Goal: Task Accomplishment & Management: Use online tool/utility

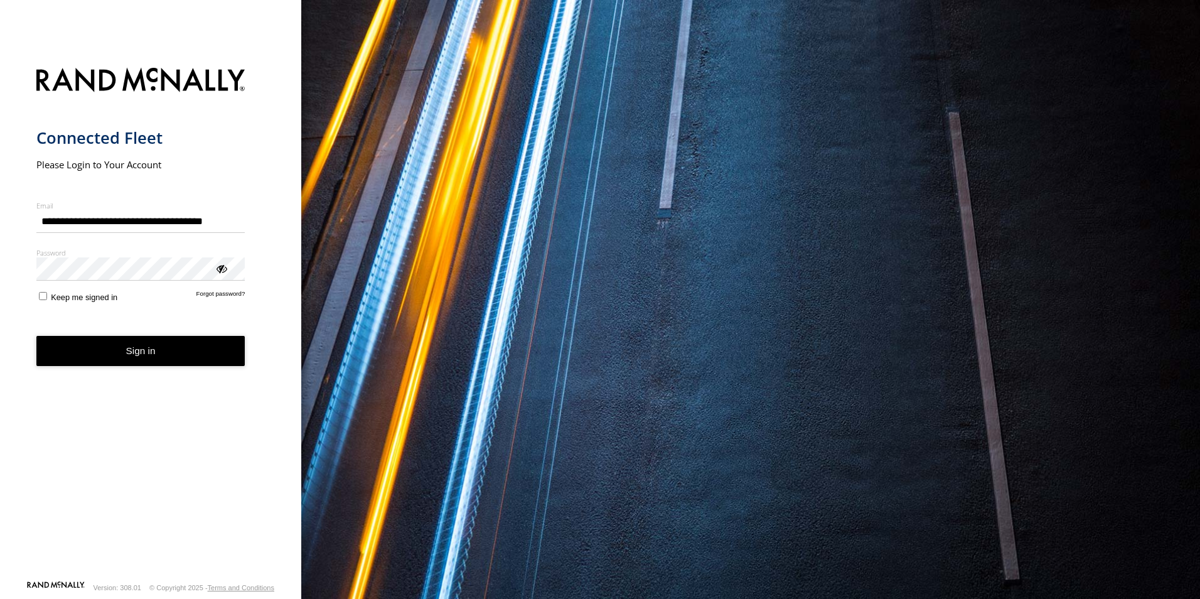
type input "**********"
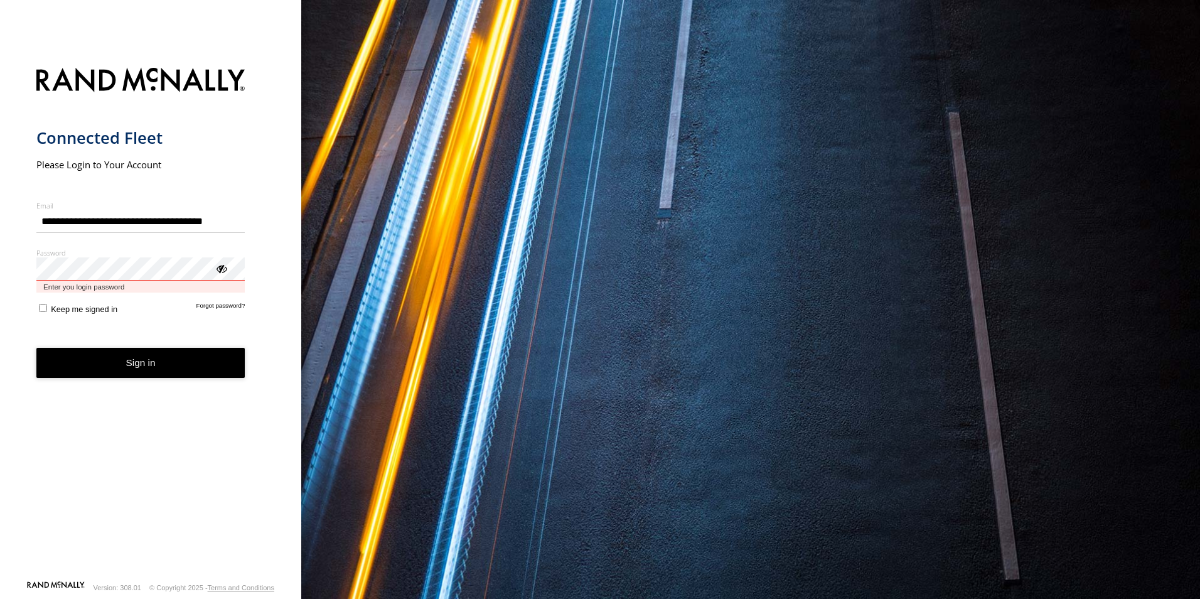
click at [36, 348] on button "Sign in" at bounding box center [140, 363] width 209 height 31
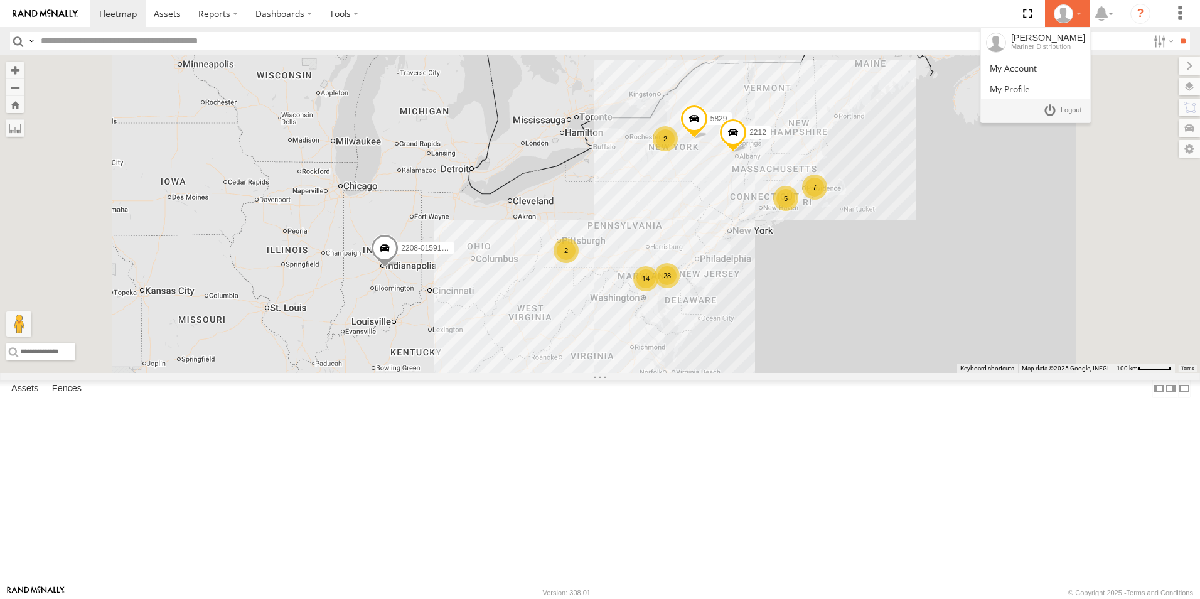
click at [1072, 17] on icon at bounding box center [1062, 13] width 19 height 19
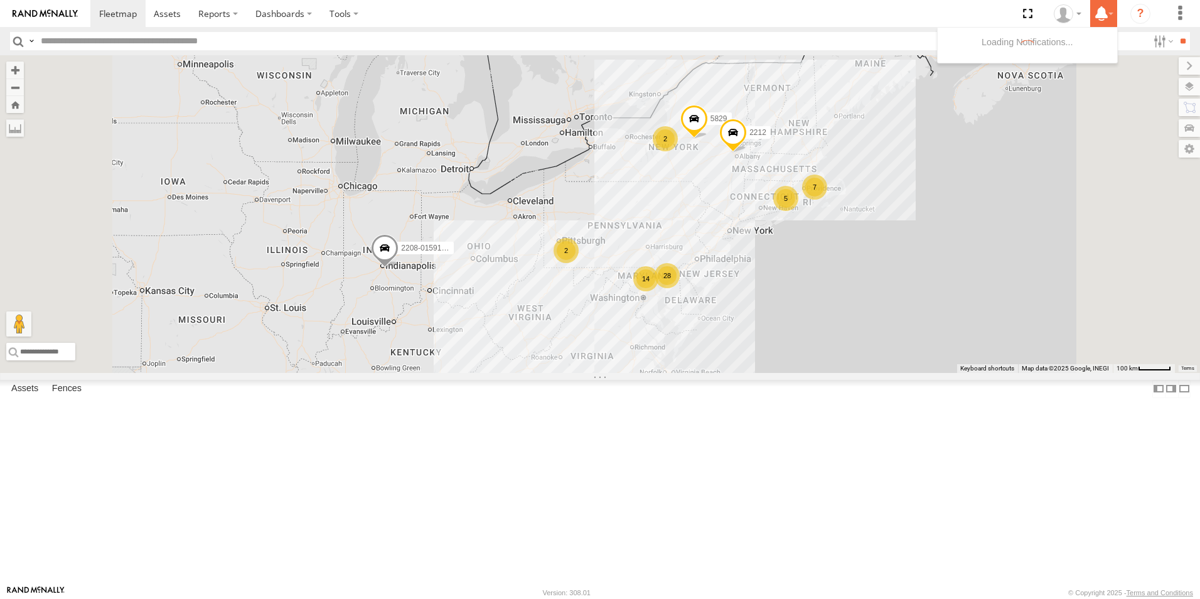
click at [1109, 11] on icon at bounding box center [1101, 14] width 23 height 16
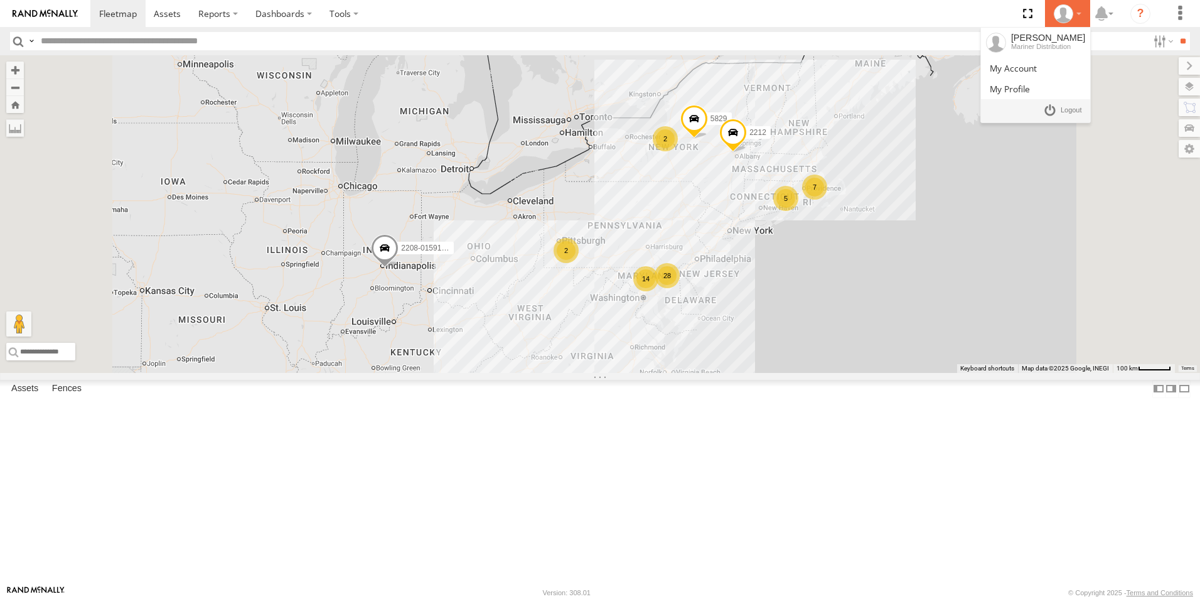
click at [1054, 17] on icon at bounding box center [1062, 13] width 19 height 19
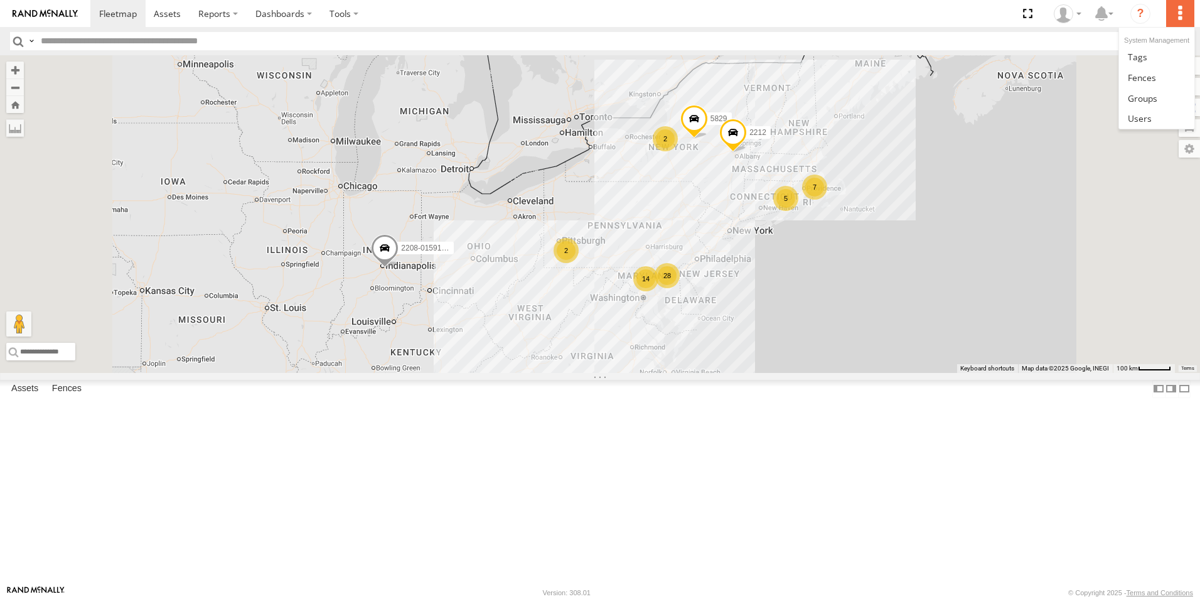
click at [1178, 22] on label at bounding box center [1180, 13] width 28 height 27
click at [1148, 115] on span at bounding box center [1139, 118] width 24 height 12
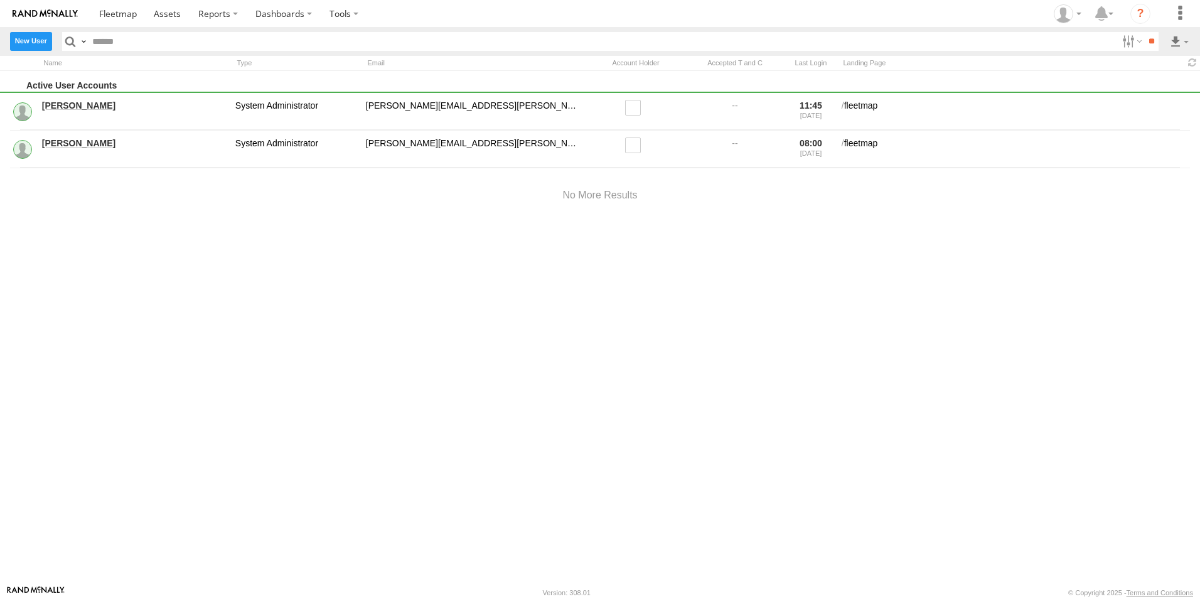
click at [36, 43] on label "New User" at bounding box center [31, 41] width 42 height 18
click at [0, 0] on input "text" at bounding box center [0, 0] width 0 height 0
click at [0, 0] on label "×" at bounding box center [0, 0] width 0 height 0
click at [110, 8] on span at bounding box center [118, 14] width 38 height 12
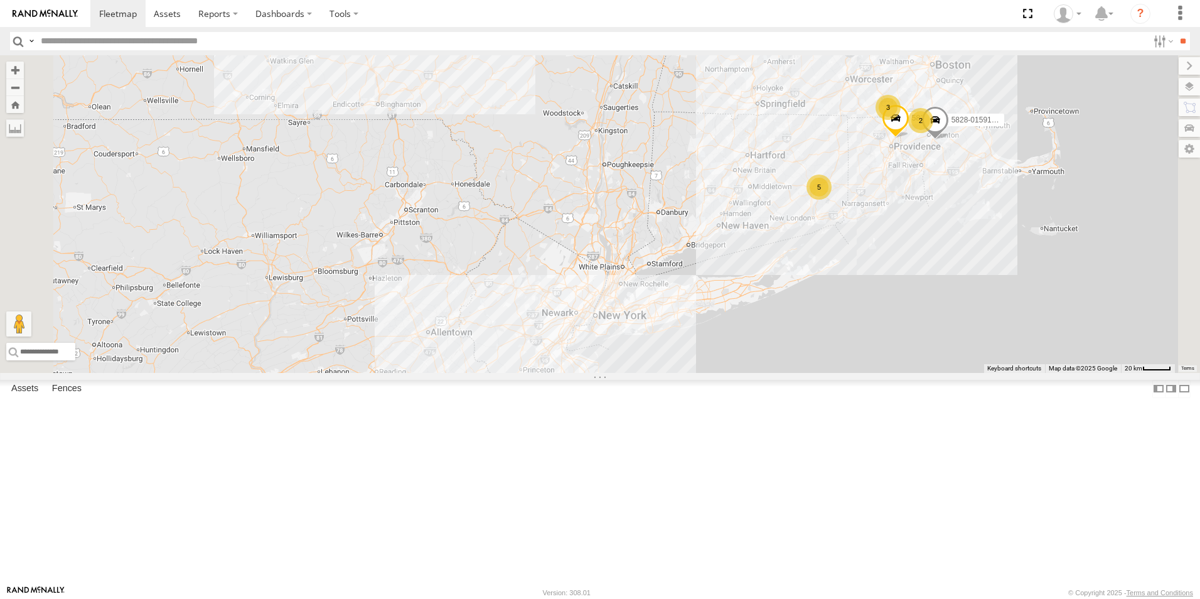
scroll to position [376, 0]
click at [72, 397] on label "Fences" at bounding box center [67, 389] width 42 height 18
click at [0, 0] on div "[PERSON_NAME]" at bounding box center [0, 0] width 0 height 0
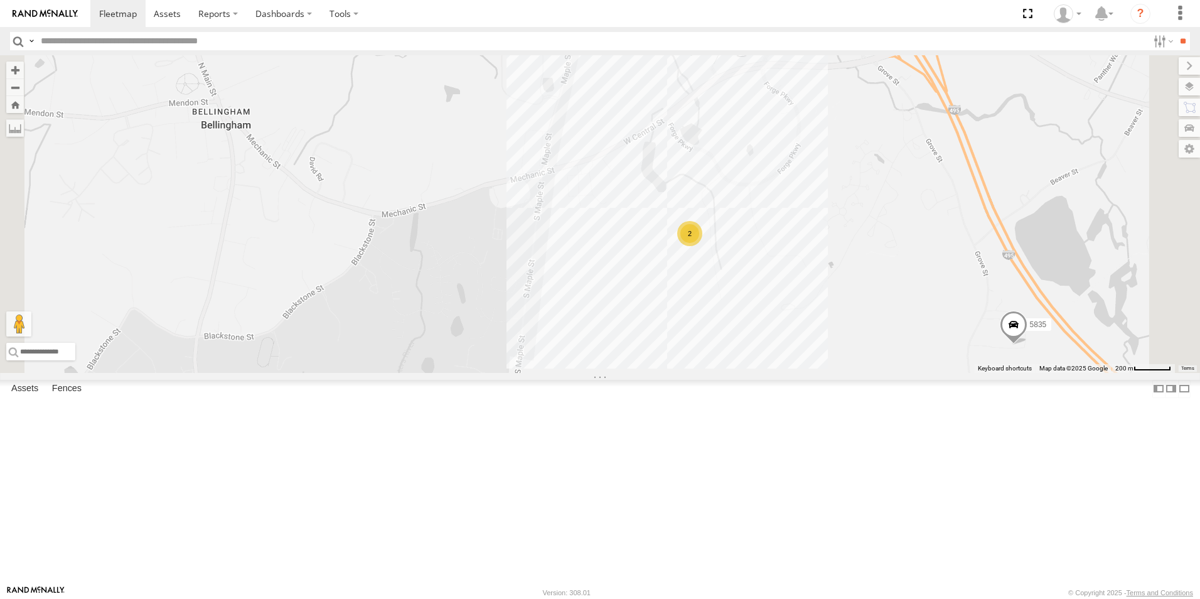
click at [787, 310] on div "2 5835" at bounding box center [600, 213] width 1200 height 317
click at [593, 190] on label at bounding box center [572, 185] width 41 height 9
click at [0, 0] on link at bounding box center [0, 0] width 0 height 0
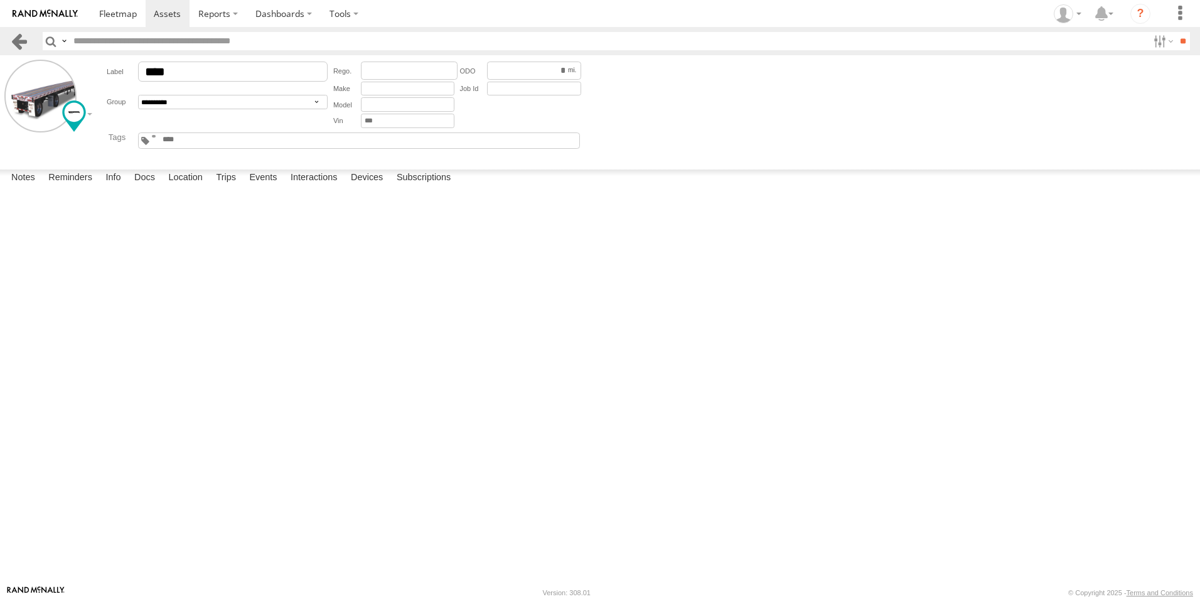
click at [14, 42] on link at bounding box center [19, 41] width 18 height 18
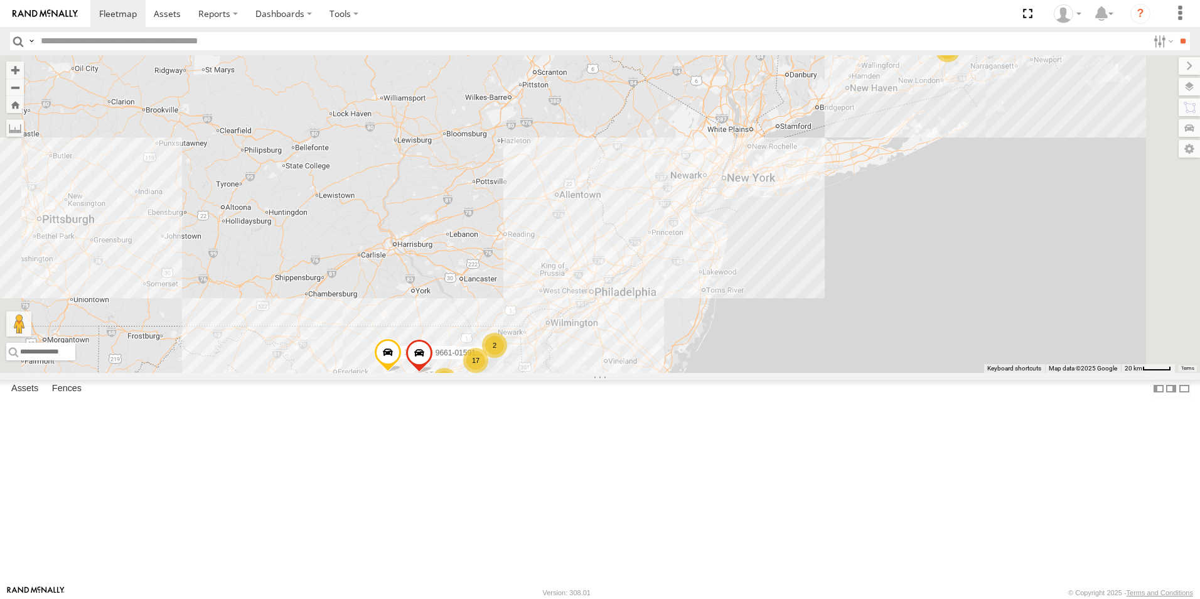
drag, startPoint x: 800, startPoint y: 327, endPoint x: 967, endPoint y: 246, distance: 186.0
click at [967, 246] on div "2208-015910002284753 5829 2212 17 13 5 4 12062-015910002507476 2 3 4 5817 9661-…" at bounding box center [600, 213] width 1200 height 317
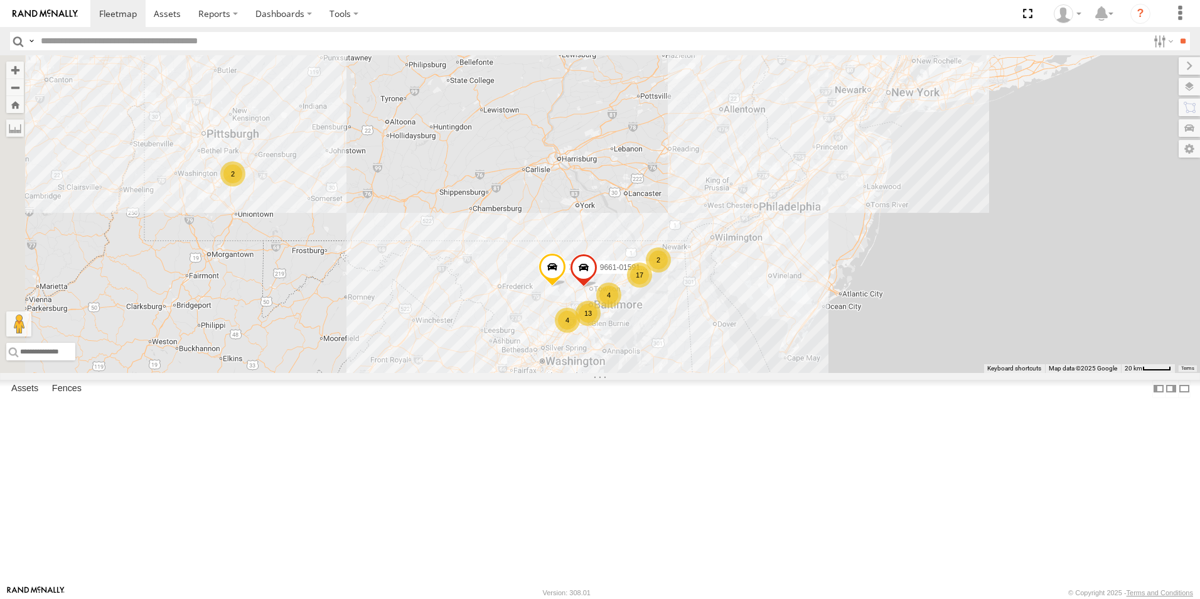
click at [671, 272] on div "2" at bounding box center [658, 259] width 25 height 25
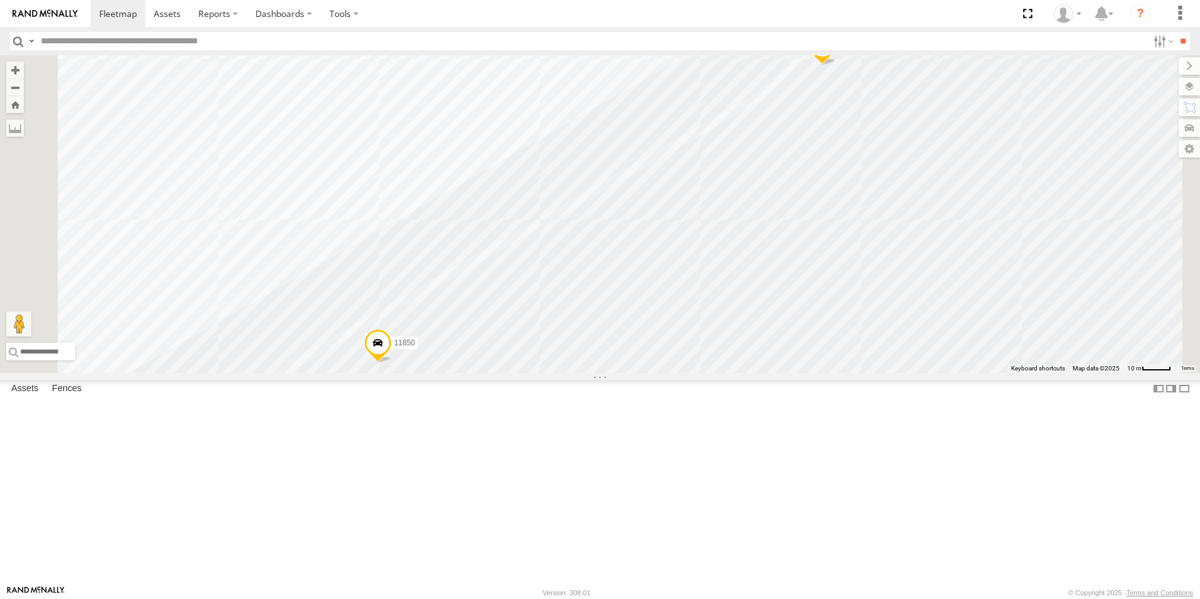
click at [392, 363] on span at bounding box center [378, 346] width 28 height 34
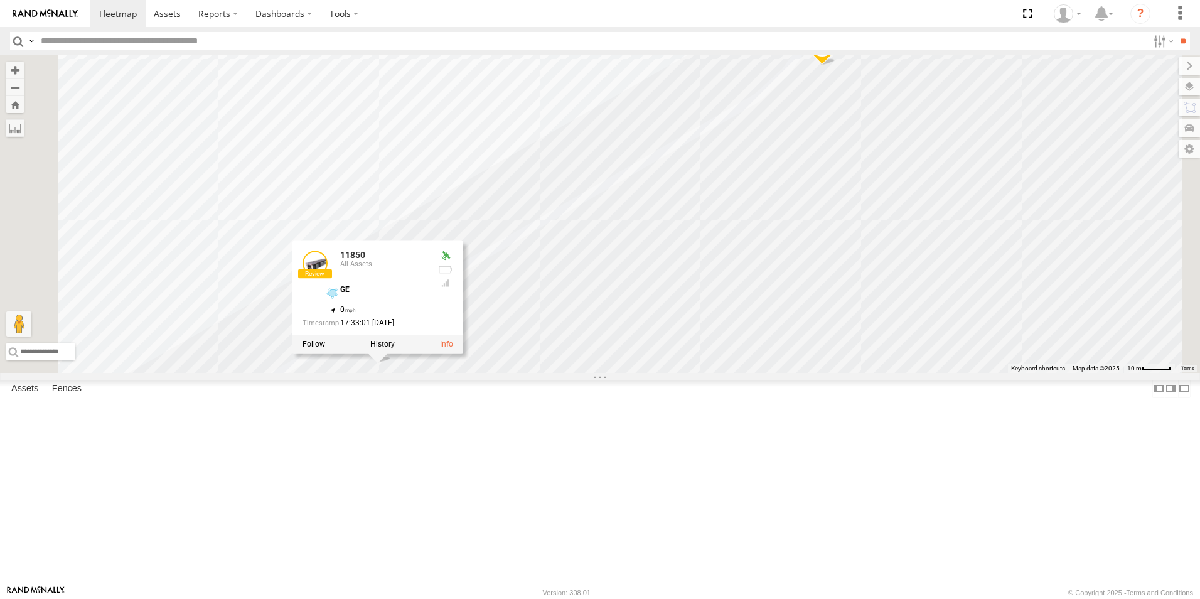
click at [701, 373] on div "2208-015910002284753 5829 2212 12062-015910002507476 5817 9661-015910002283565 …" at bounding box center [600, 213] width 1200 height 317
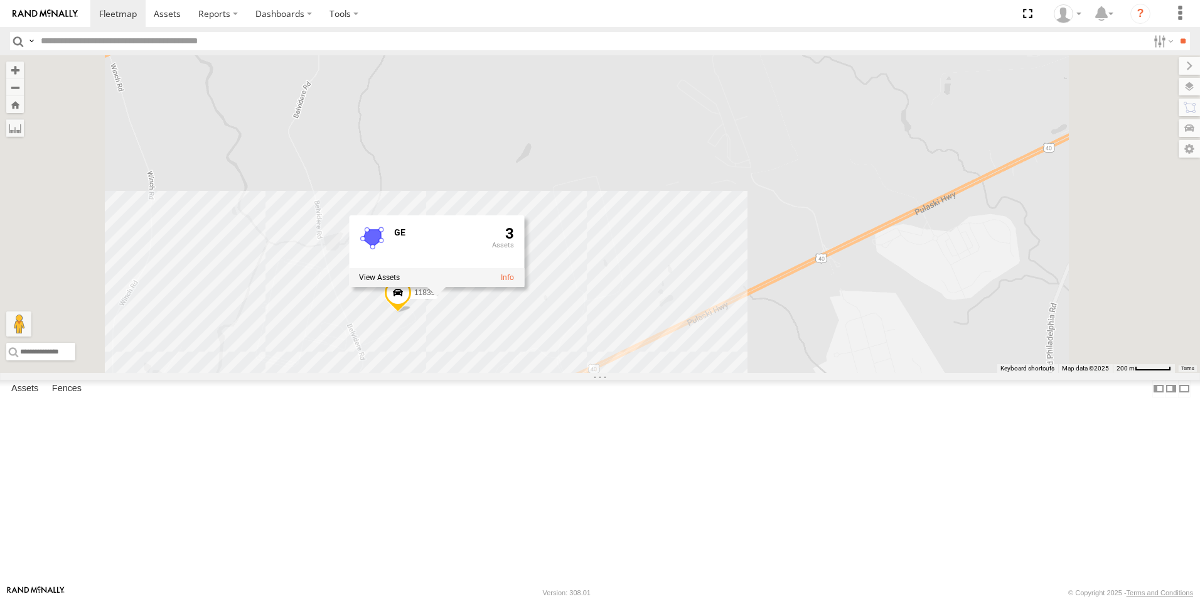
click at [648, 373] on div "2208-015910002284753 5829 2212 12062-015910002507476 5817 9661-015910002283565 …" at bounding box center [600, 213] width 1200 height 317
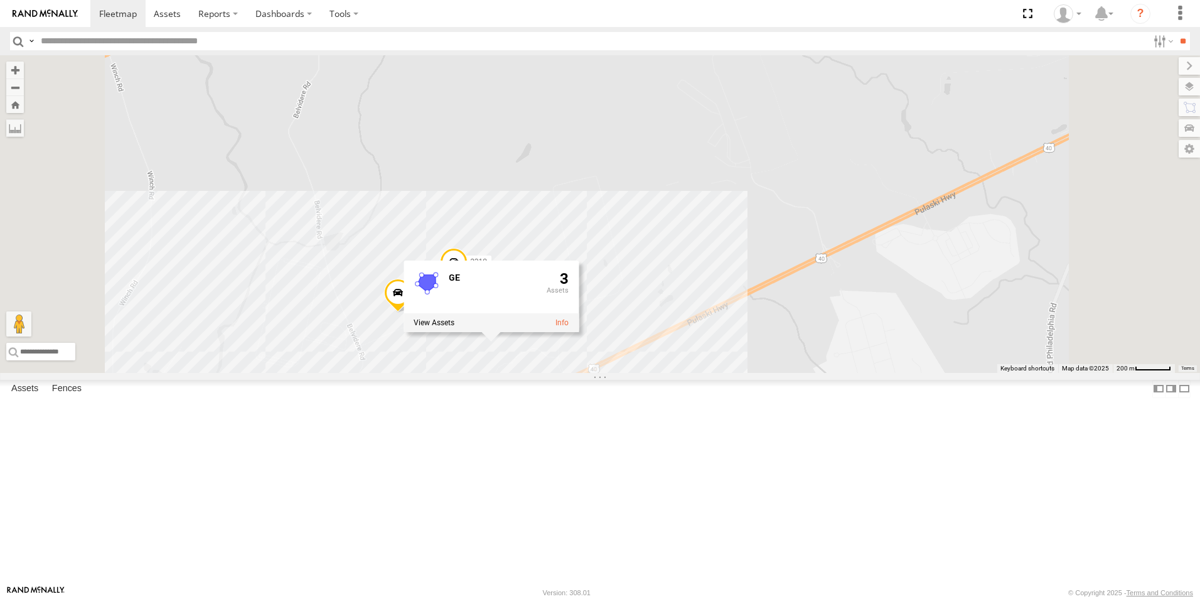
scroll to position [125, 0]
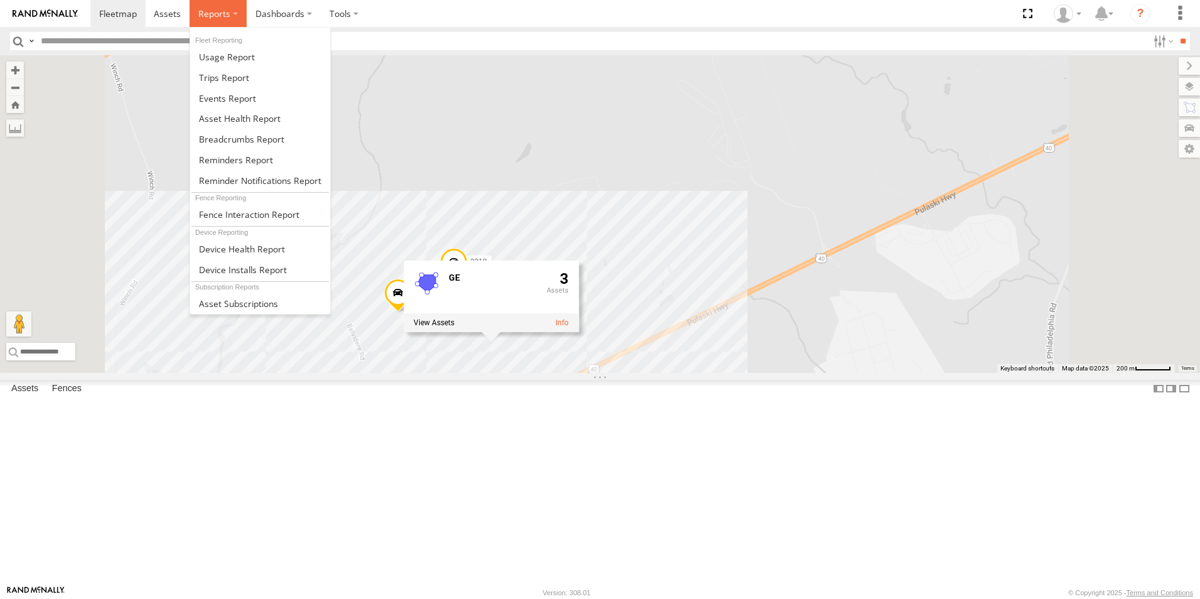
click at [232, 18] on label at bounding box center [217, 13] width 57 height 27
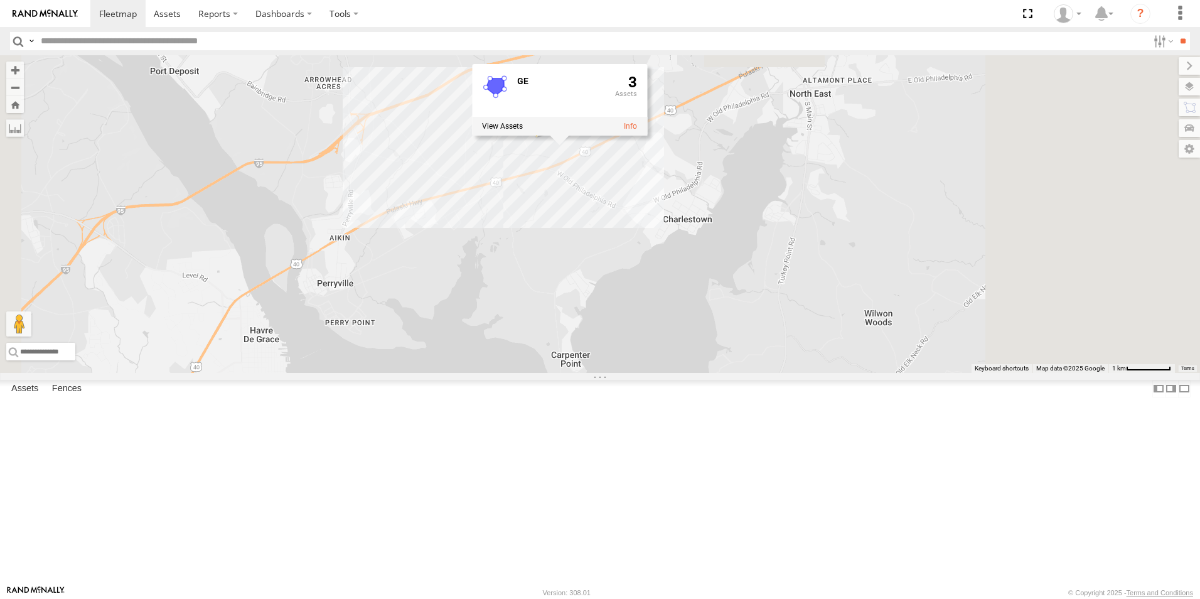
click at [647, 117] on div "GE 3" at bounding box center [559, 90] width 175 height 53
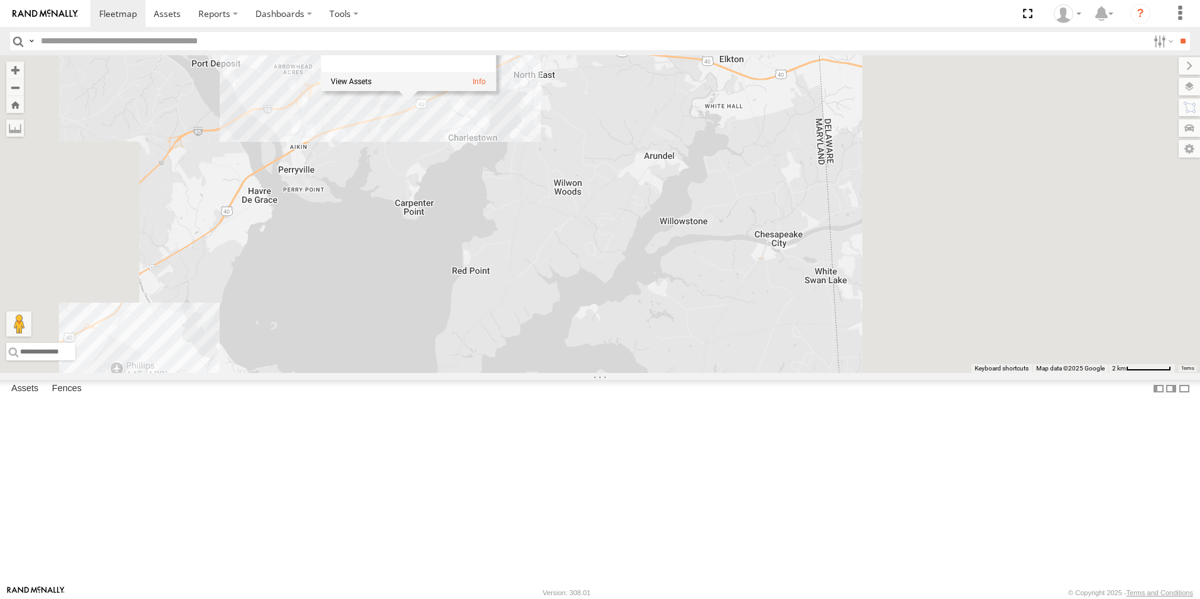
click at [609, 285] on div "2208-015910002284753 5829 2212 12062-015910002507476 5817 9661-015910002283565 …" at bounding box center [600, 213] width 1200 height 317
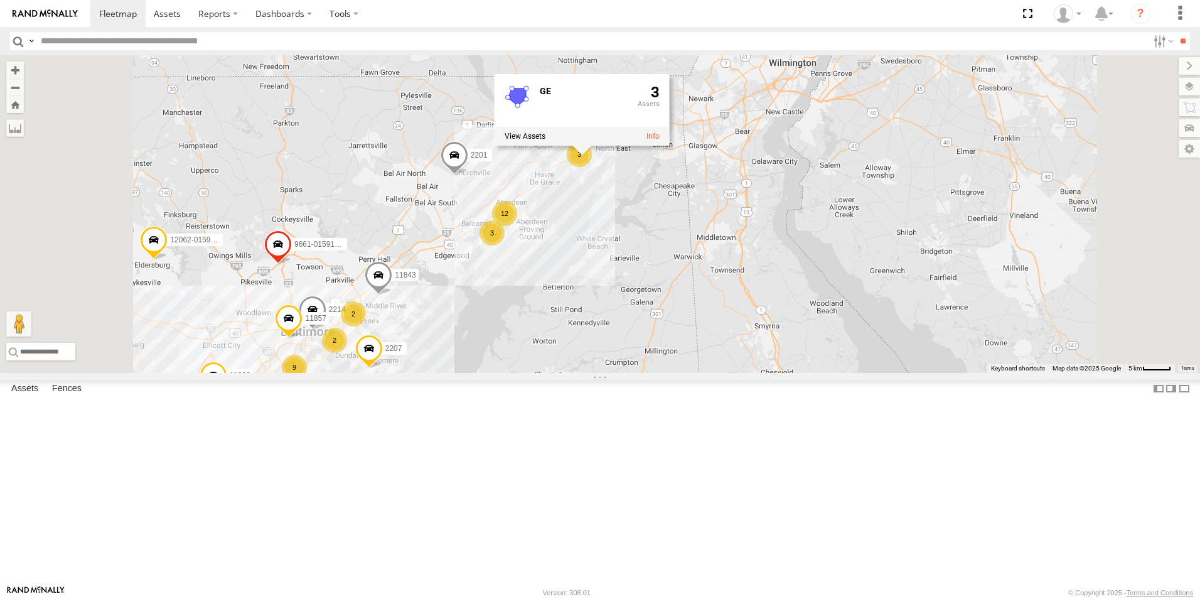
click at [883, 252] on div "2208-015910002284753 5829 2212 12062-015910002507476 5817 9661-015910002283565 …" at bounding box center [600, 213] width 1200 height 317
